Goal: Check status: Check status

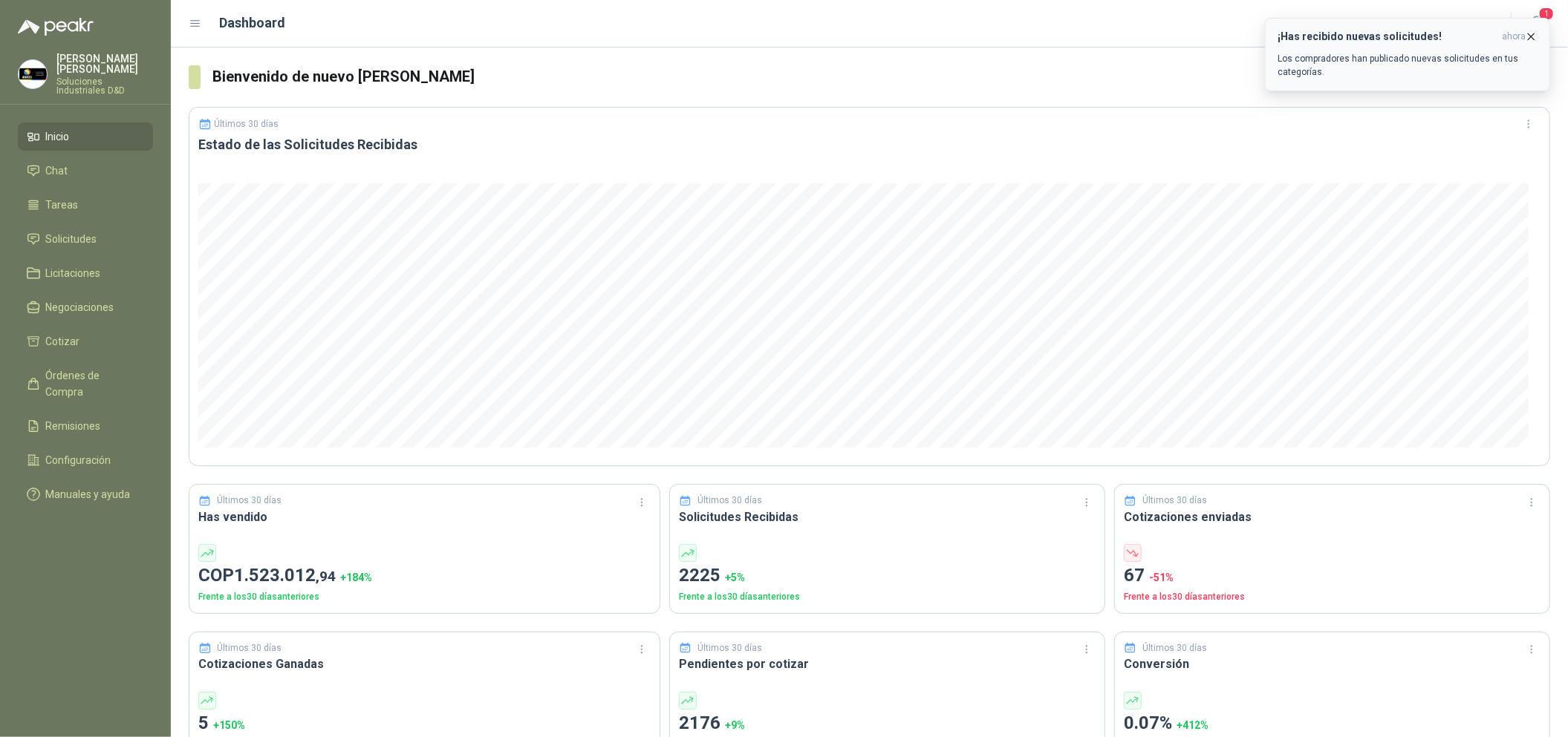
click at [1533, 40] on icon "button" at bounding box center [1531, 37] width 13 height 13
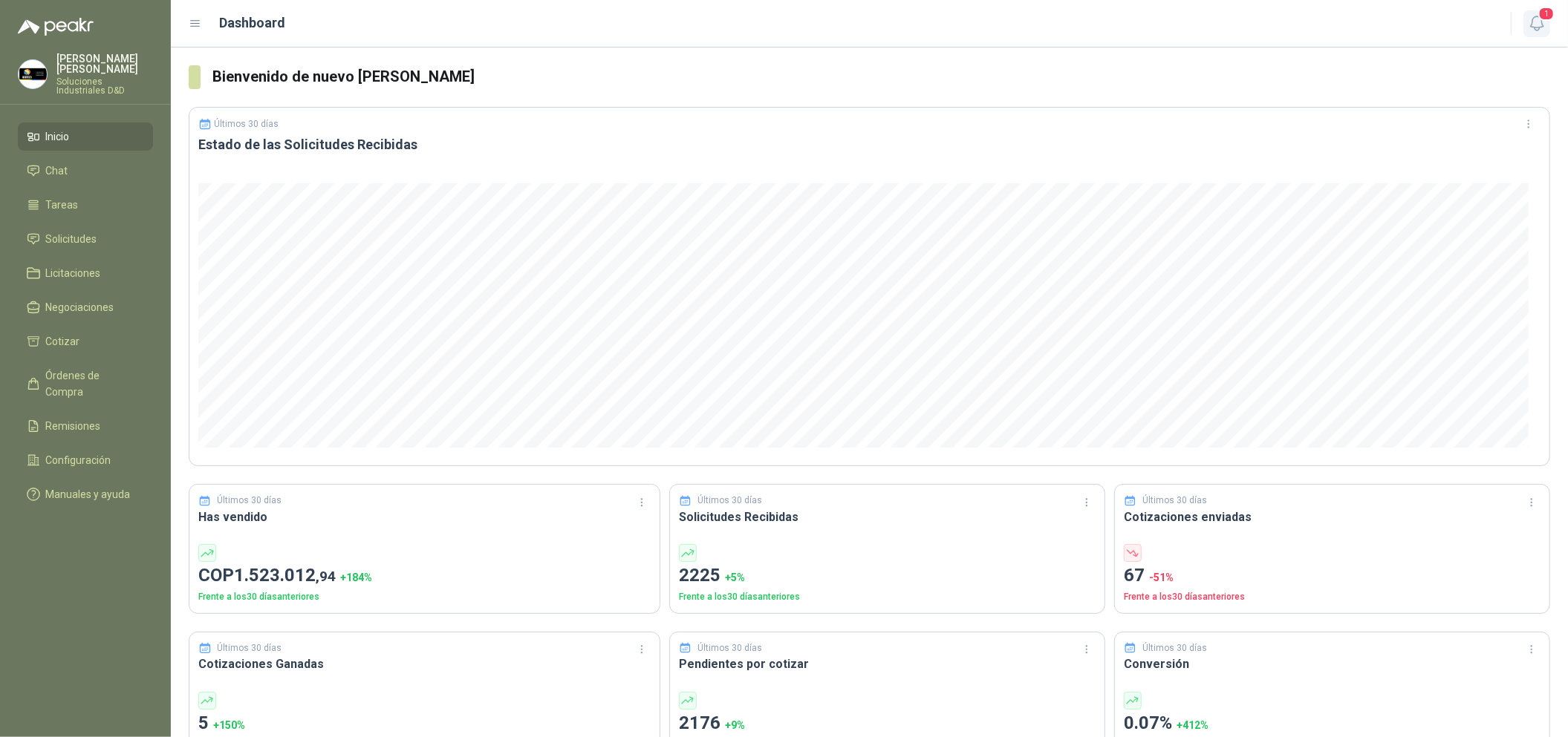
click at [1524, 20] on button "1" at bounding box center [1537, 23] width 27 height 27
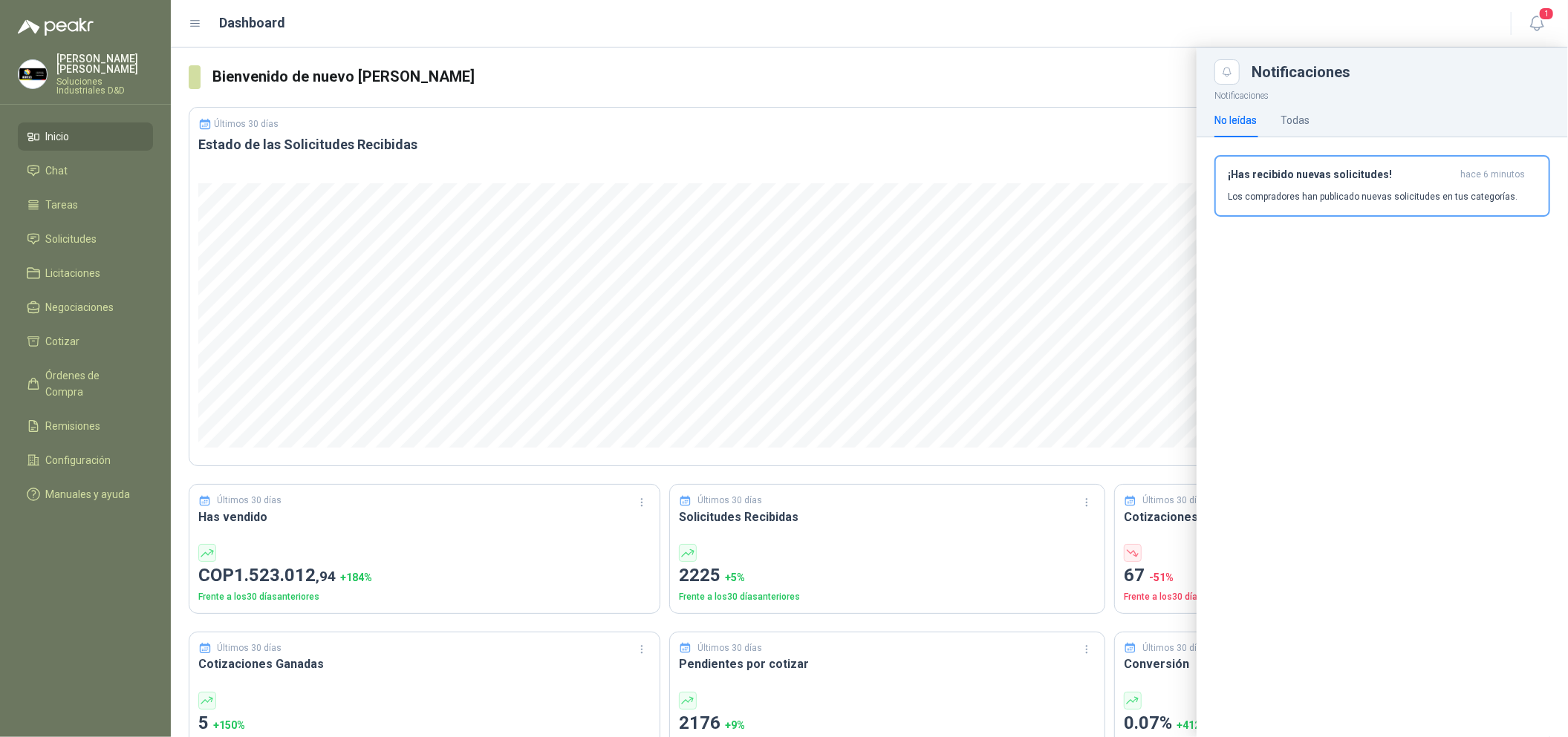
drag, startPoint x: 981, startPoint y: 110, endPoint x: 619, endPoint y: 189, distance: 370.5
click at [976, 110] on div at bounding box center [869, 392] width 1397 height 689
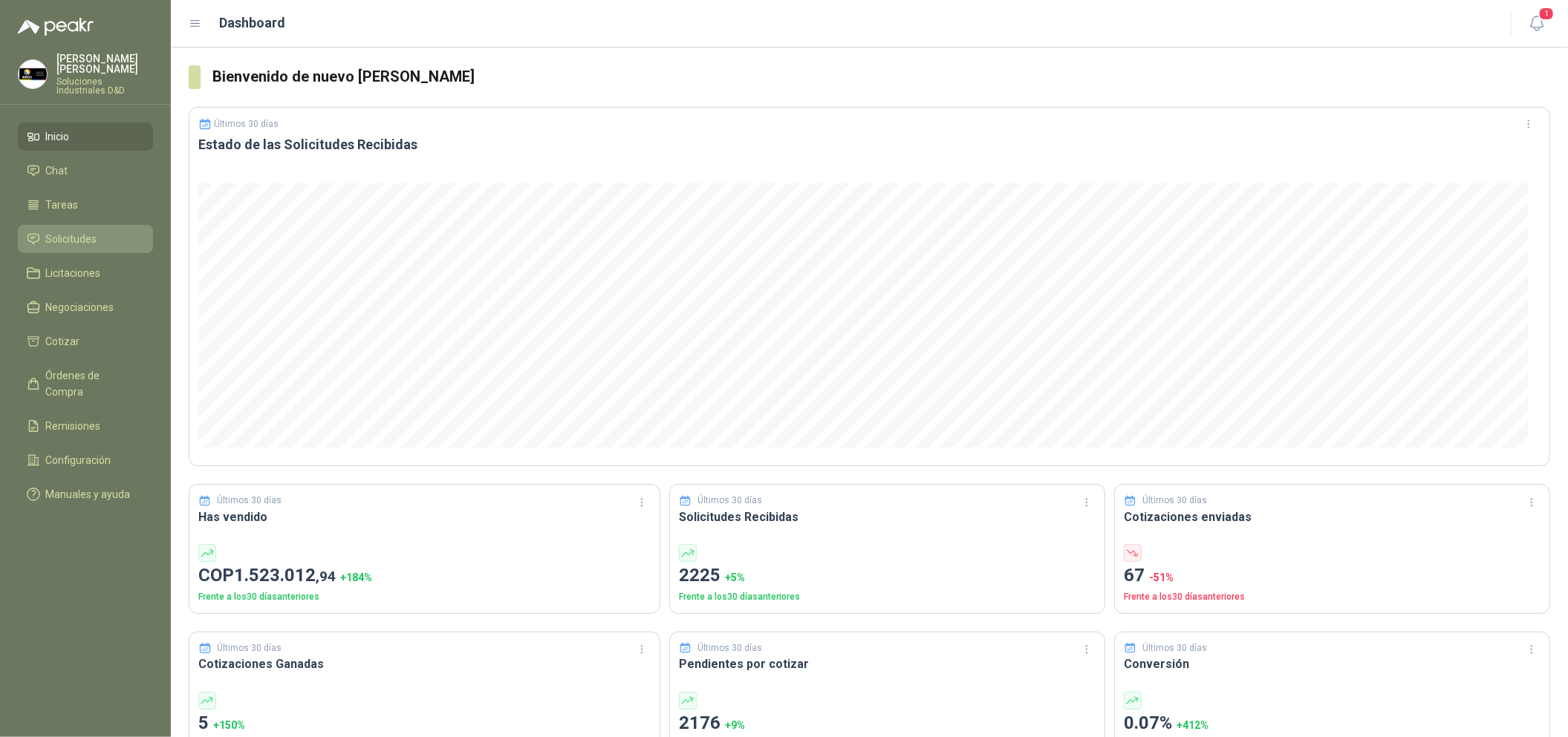
click at [94, 231] on span "Solicitudes" at bounding box center [72, 239] width 52 height 16
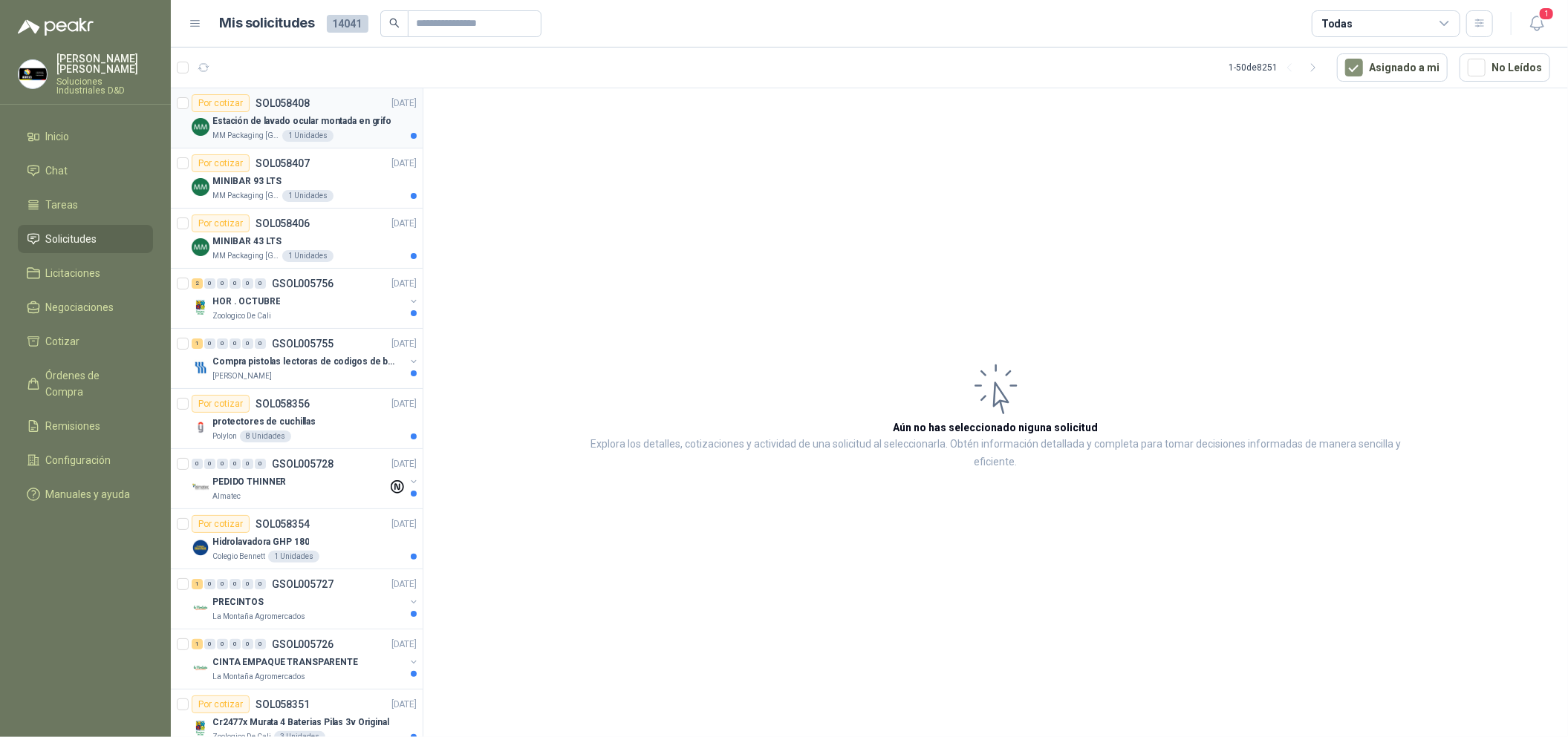
click at [344, 113] on div "Estación de lavado ocular montada en grifo" at bounding box center [314, 121] width 204 height 18
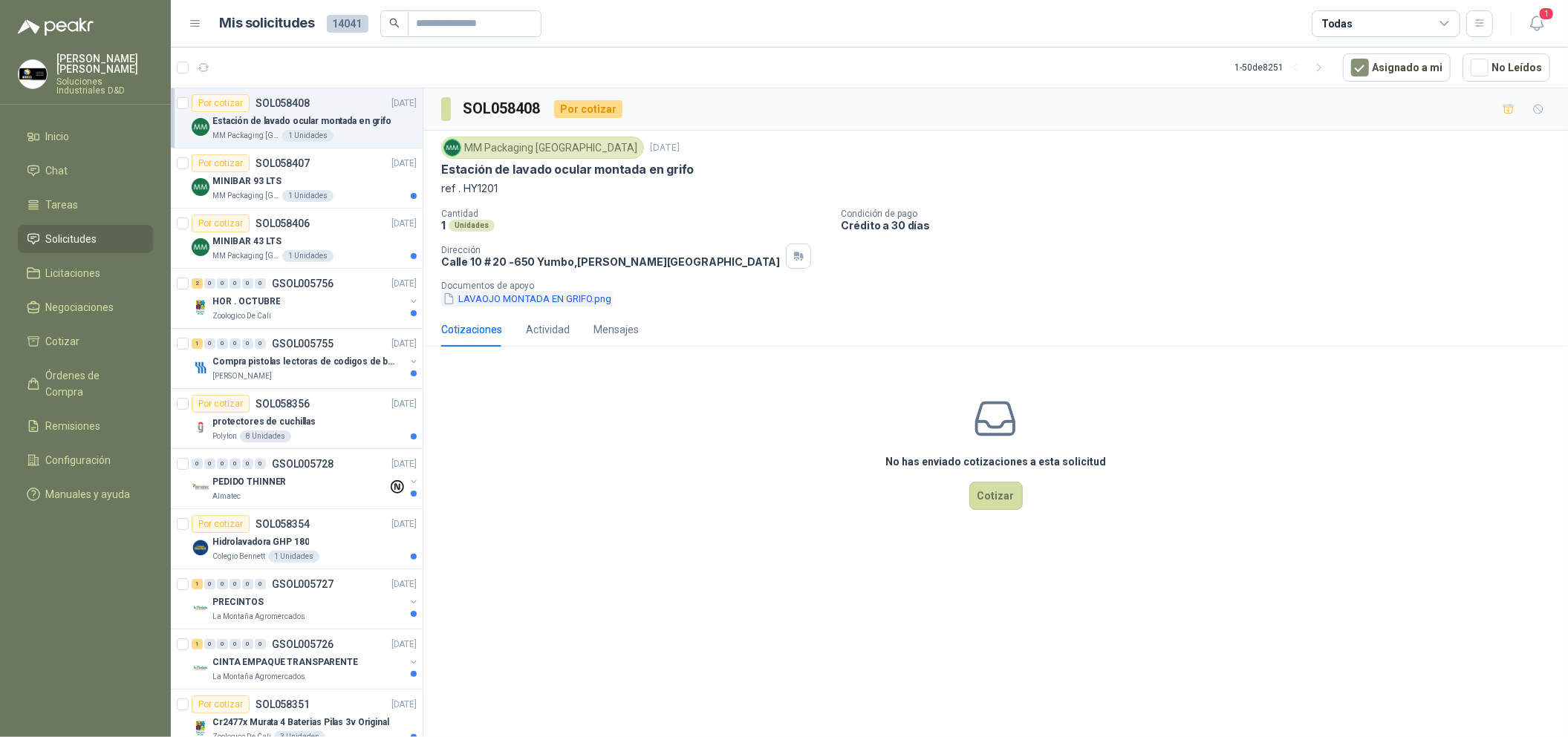
click at [529, 294] on button "LAVAOJO MONTADA EN GRIFO.png" at bounding box center [527, 298] width 172 height 15
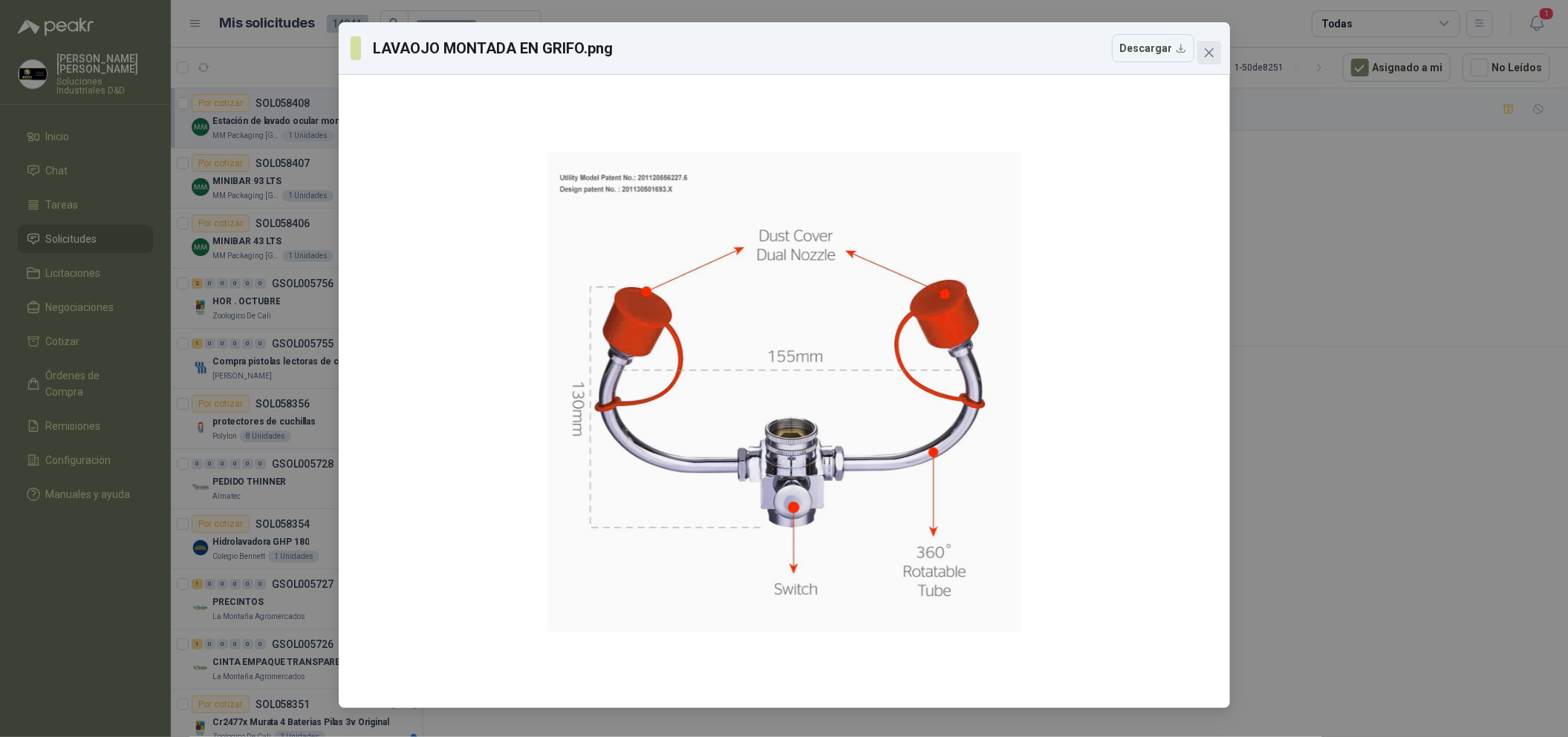
click at [1208, 51] on icon "close" at bounding box center [1209, 52] width 12 height 12
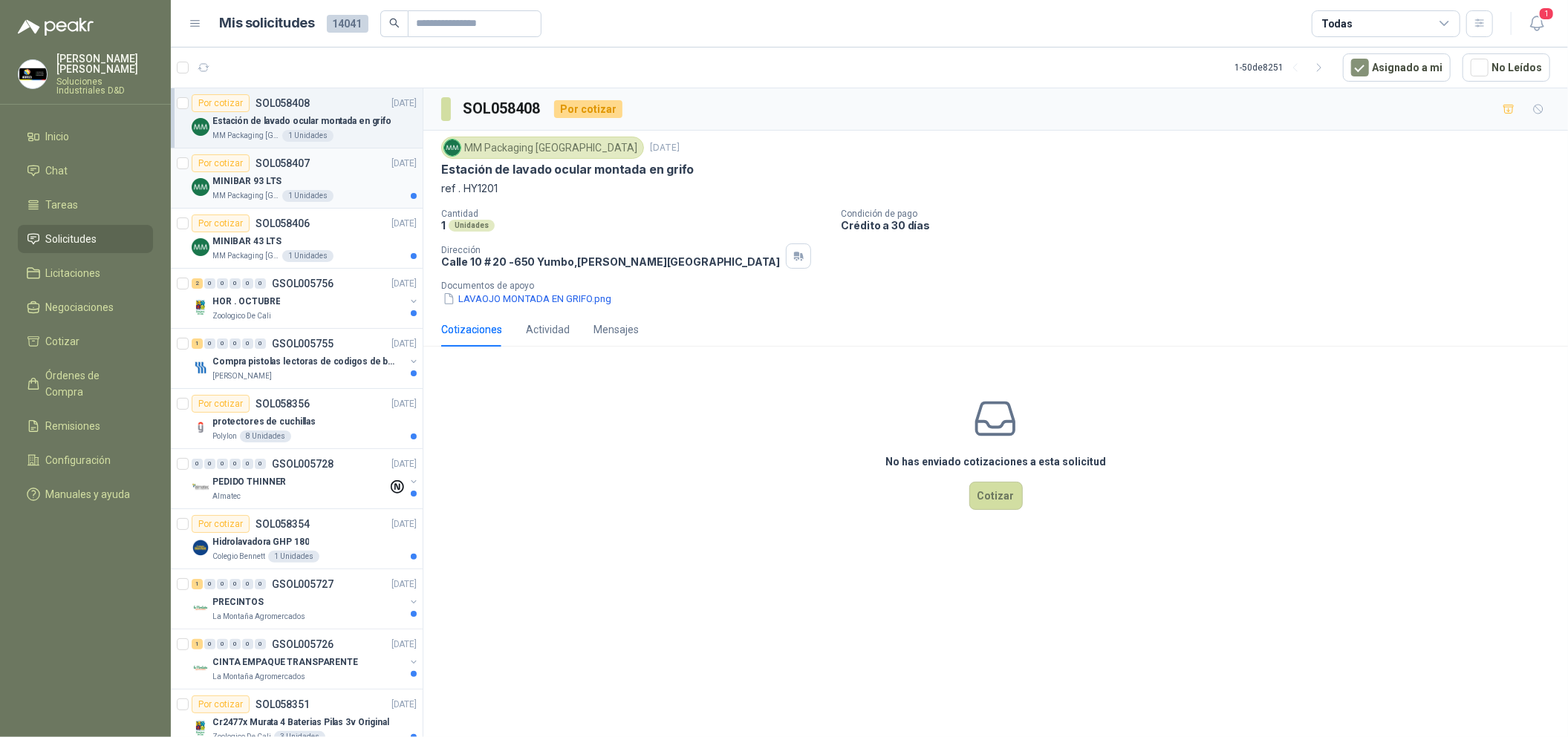
click at [337, 164] on div "Por cotizar SOL058407 [DATE]" at bounding box center [304, 164] width 225 height 18
